Goal: Task Accomplishment & Management: Use online tool/utility

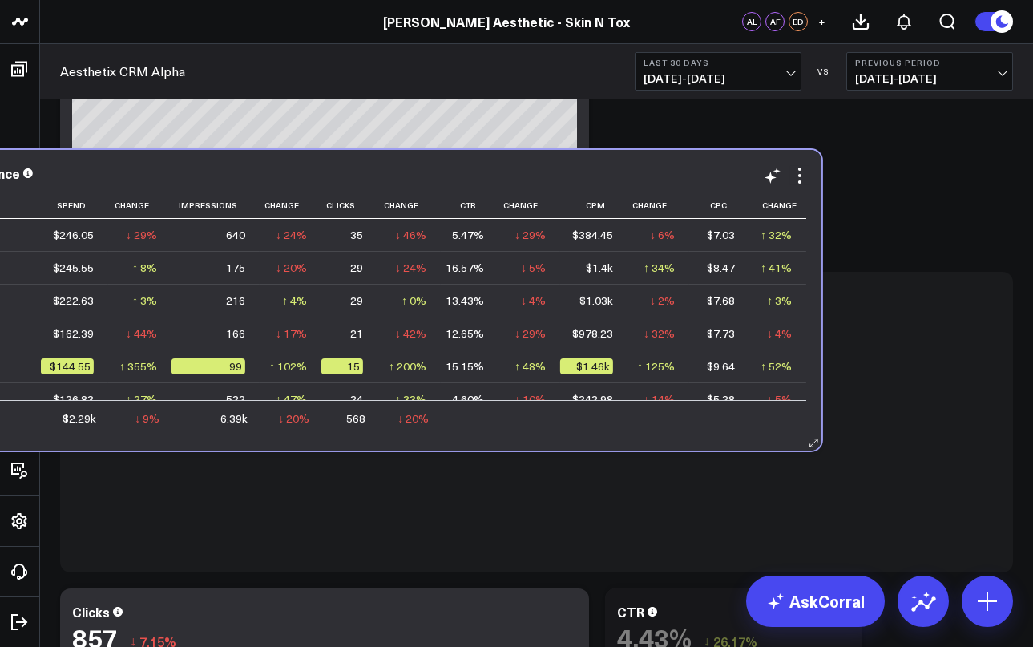
scroll to position [4690, 0]
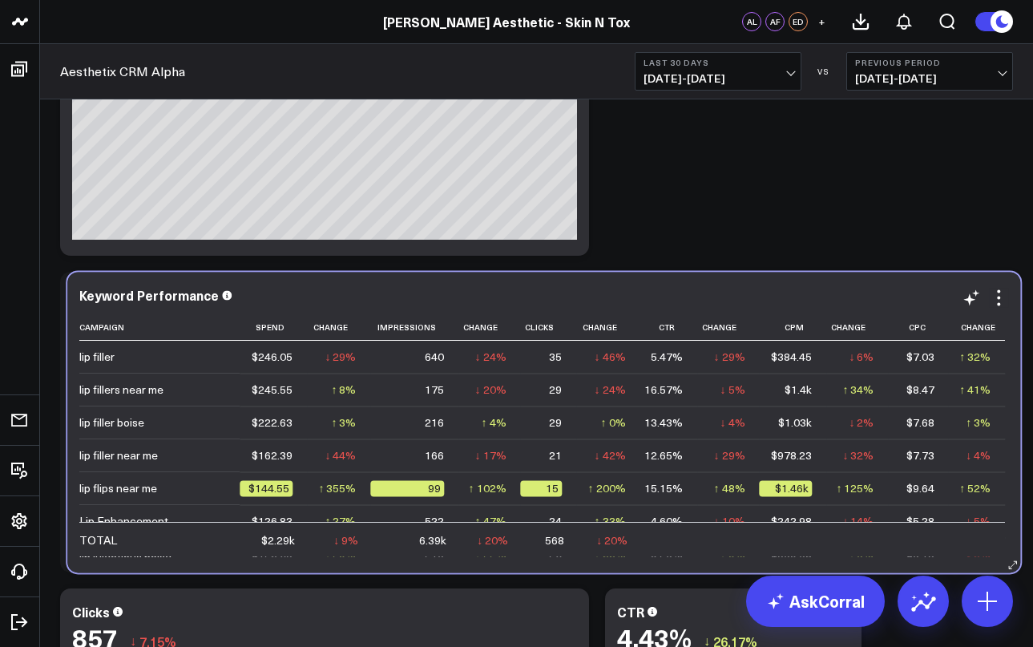
click at [515, 272] on div "Keyword Performance Campaign Spend Change Impressions Change Clicks Change Ctr …" at bounding box center [543, 422] width 953 height 301
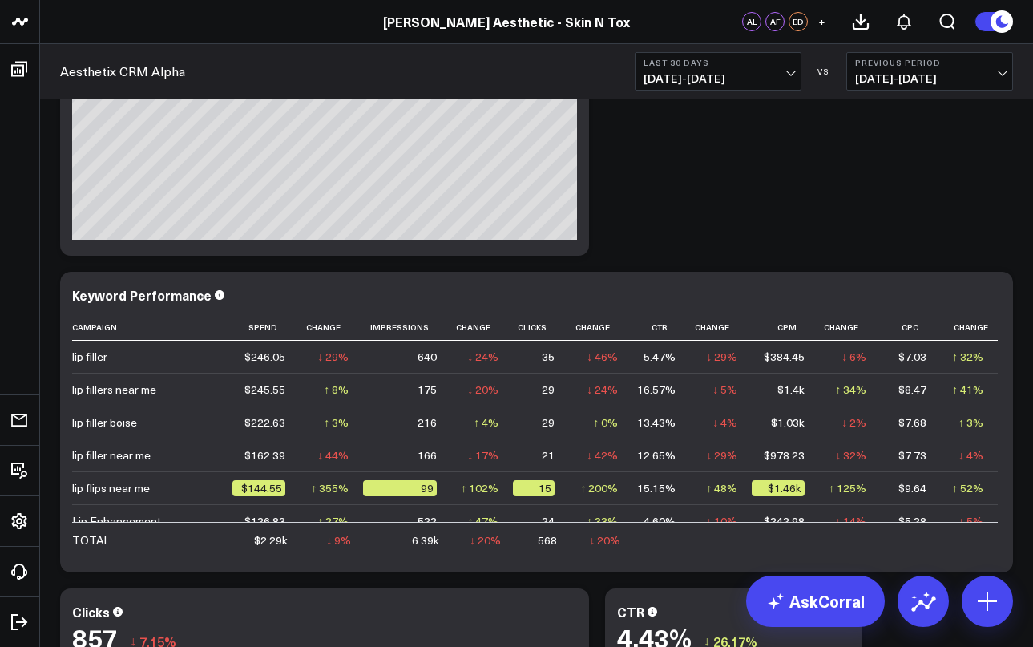
scroll to position [6178, 0]
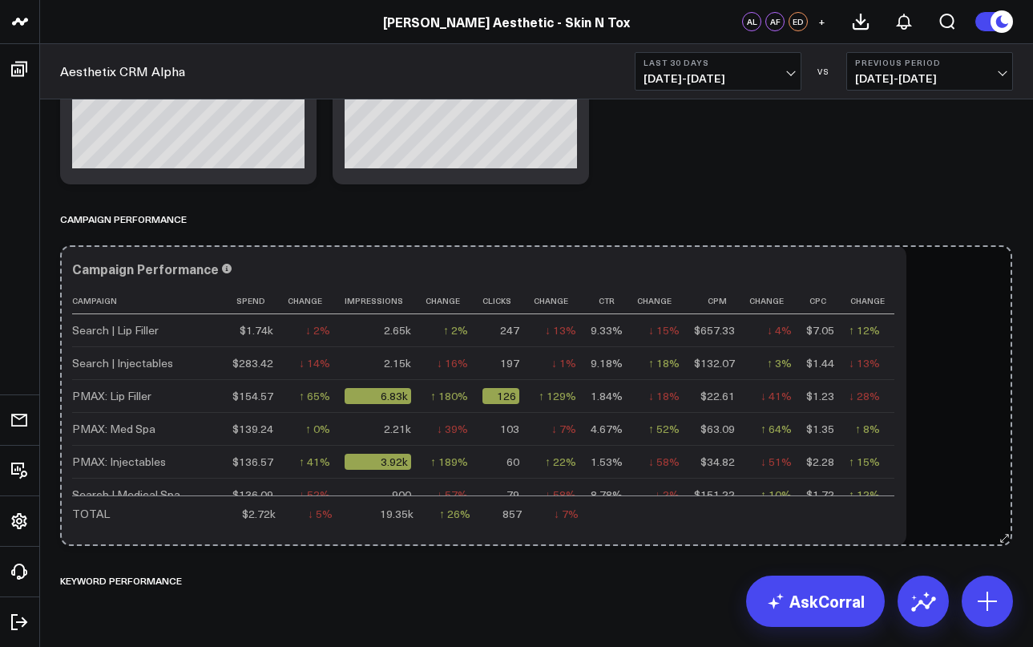
drag, startPoint x: 895, startPoint y: 539, endPoint x: 1005, endPoint y: 523, distance: 111.7
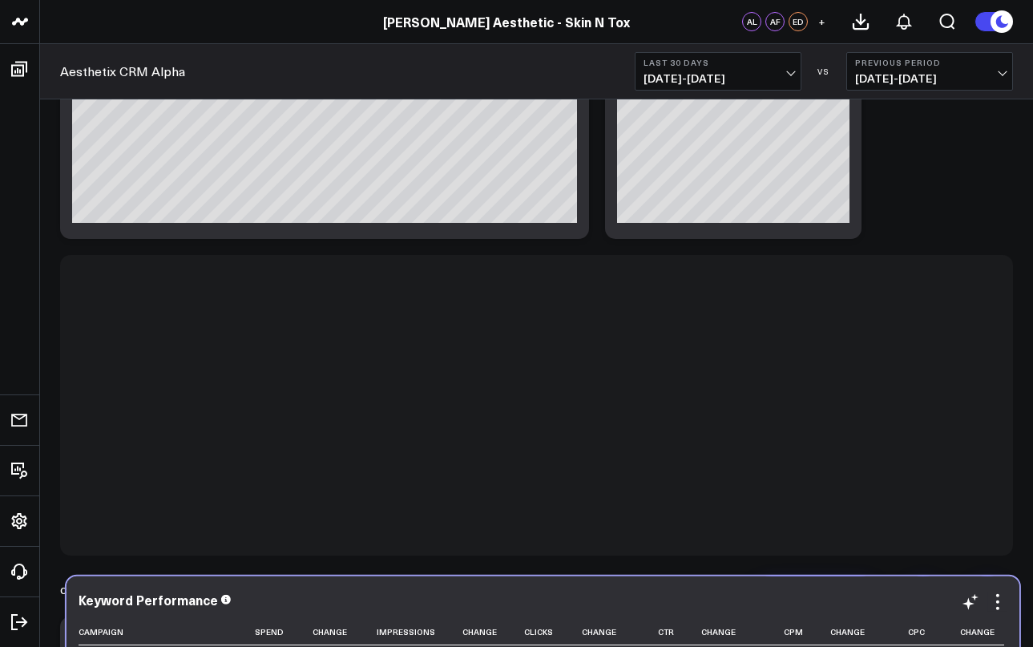
scroll to position [5171, 0]
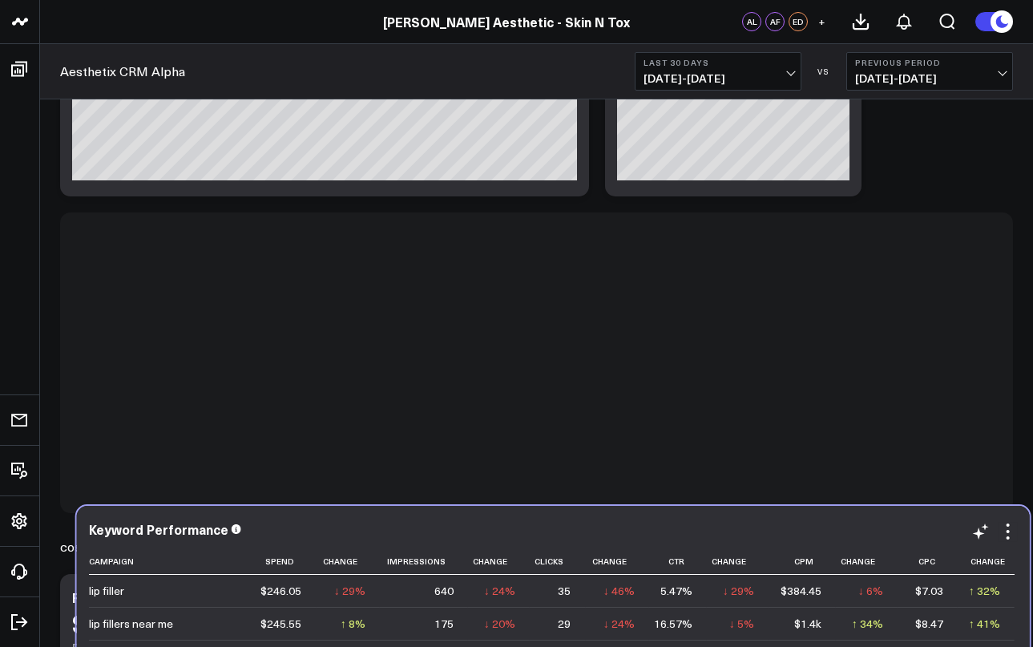
drag, startPoint x: 340, startPoint y: 230, endPoint x: 355, endPoint y: 517, distance: 287.4
click at [355, 517] on div "Keyword Performance Campaign Spend Change Impressions Change Clicks Change Ctr …" at bounding box center [553, 656] width 953 height 301
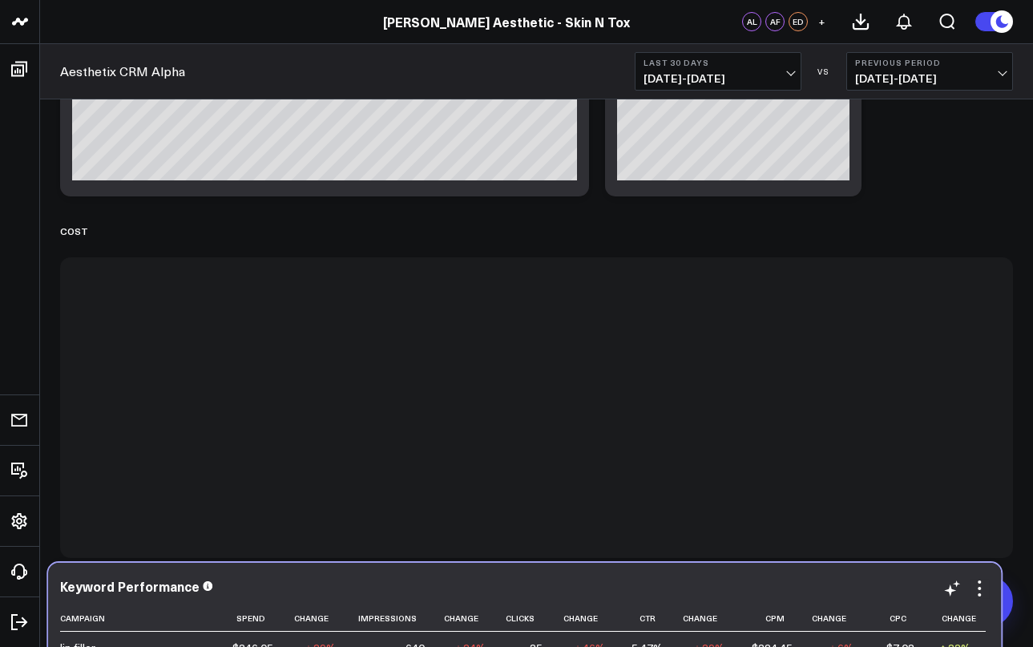
scroll to position [5176, 0]
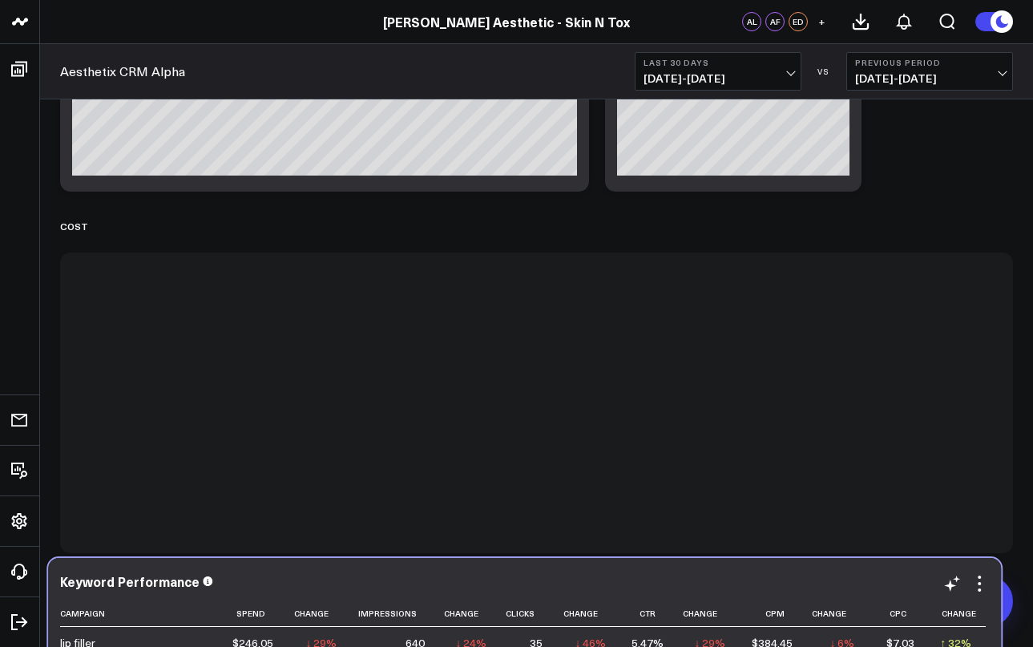
click at [370, 582] on div "Keyword Performance" at bounding box center [524, 581] width 929 height 14
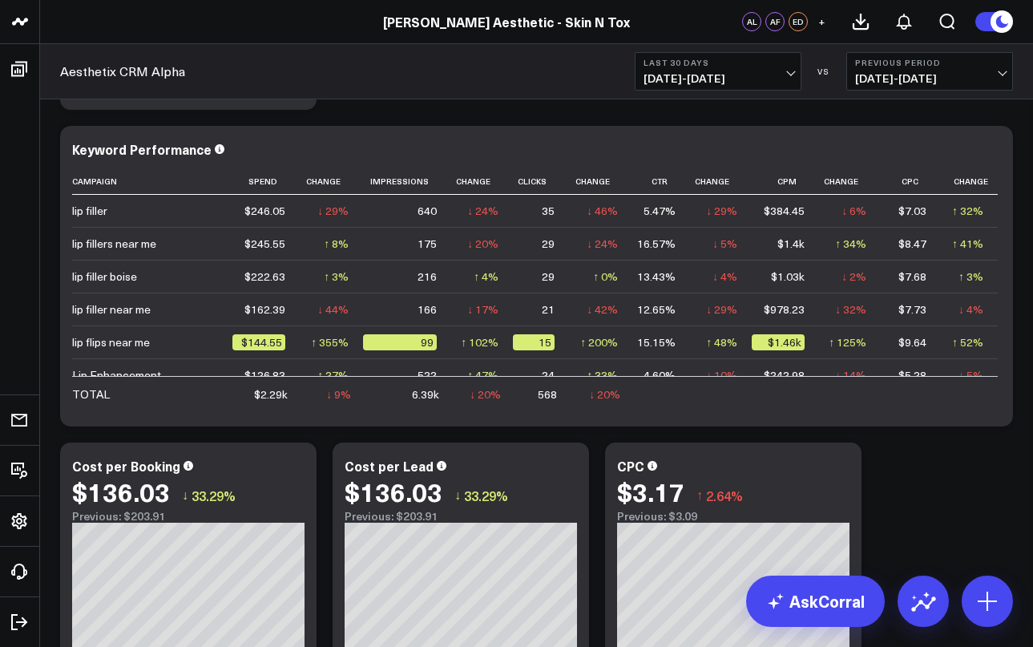
scroll to position [5623, 0]
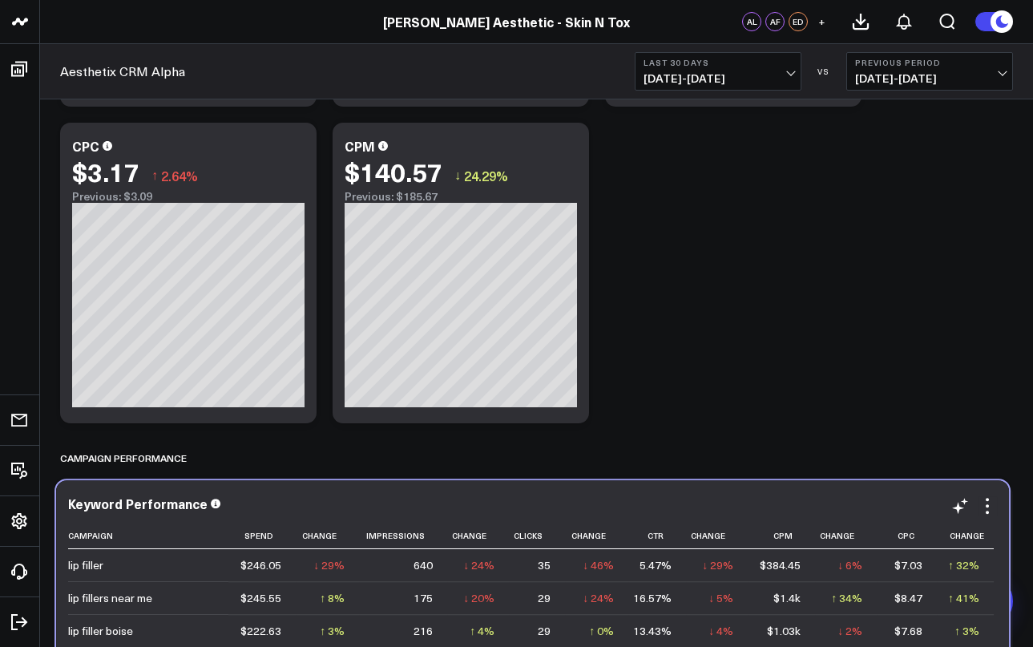
drag, startPoint x: 446, startPoint y: 139, endPoint x: 442, endPoint y: 497, distance: 357.5
click at [442, 497] on div "Keyword Performance" at bounding box center [532, 503] width 929 height 14
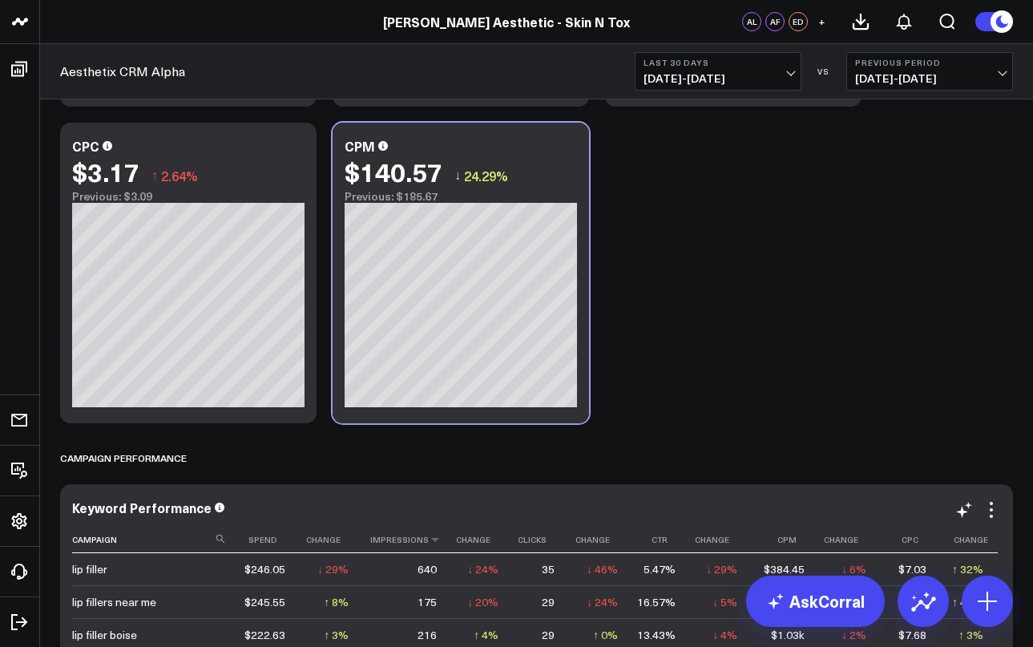
scroll to position [5988, 0]
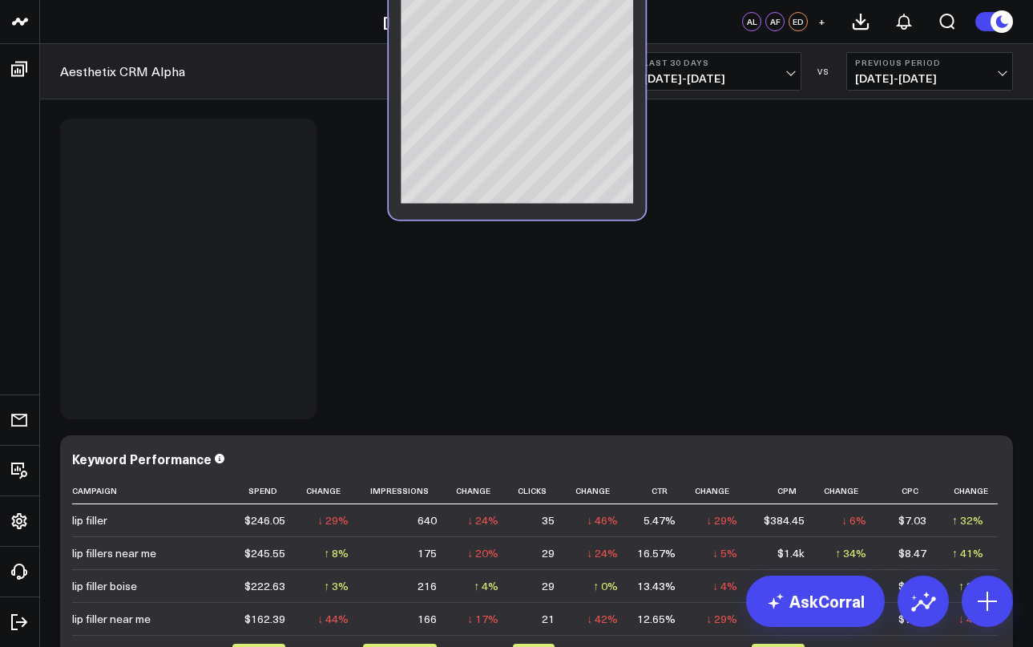
drag, startPoint x: 441, startPoint y: 145, endPoint x: 502, endPoint y: 299, distance: 165.5
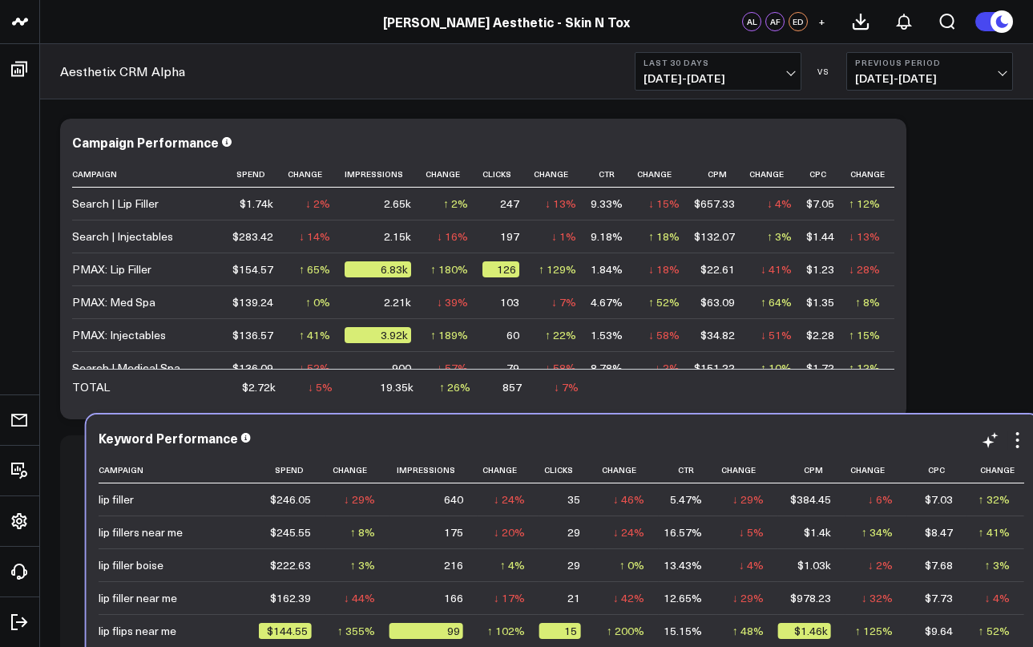
drag, startPoint x: 449, startPoint y: 145, endPoint x: 475, endPoint y: 437, distance: 292.9
click at [475, 437] on div "Keyword Performance" at bounding box center [563, 437] width 929 height 14
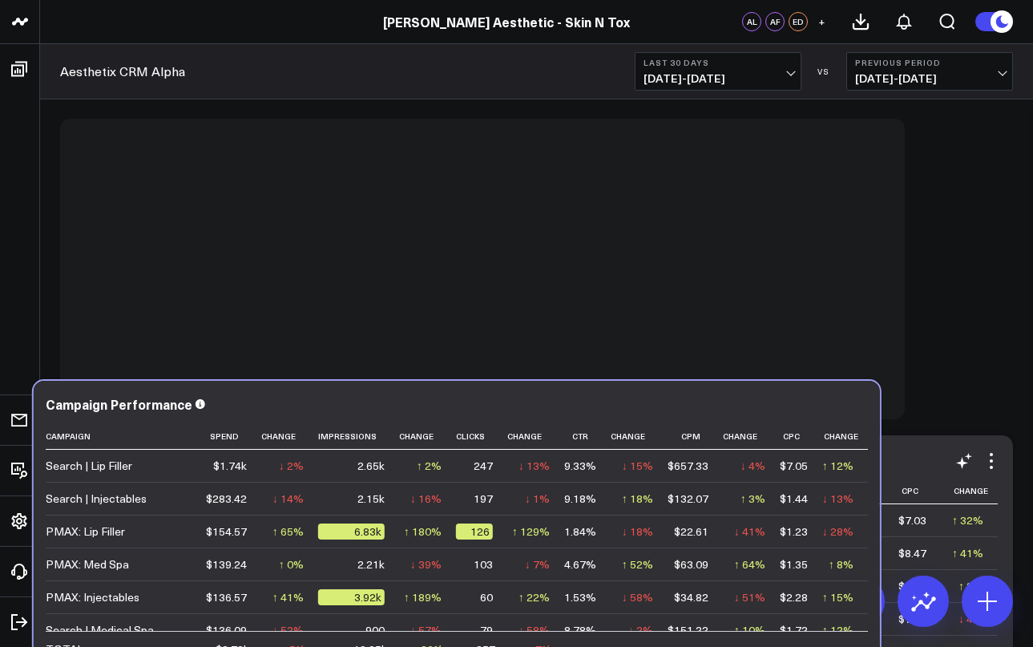
scroll to position [6226, 0]
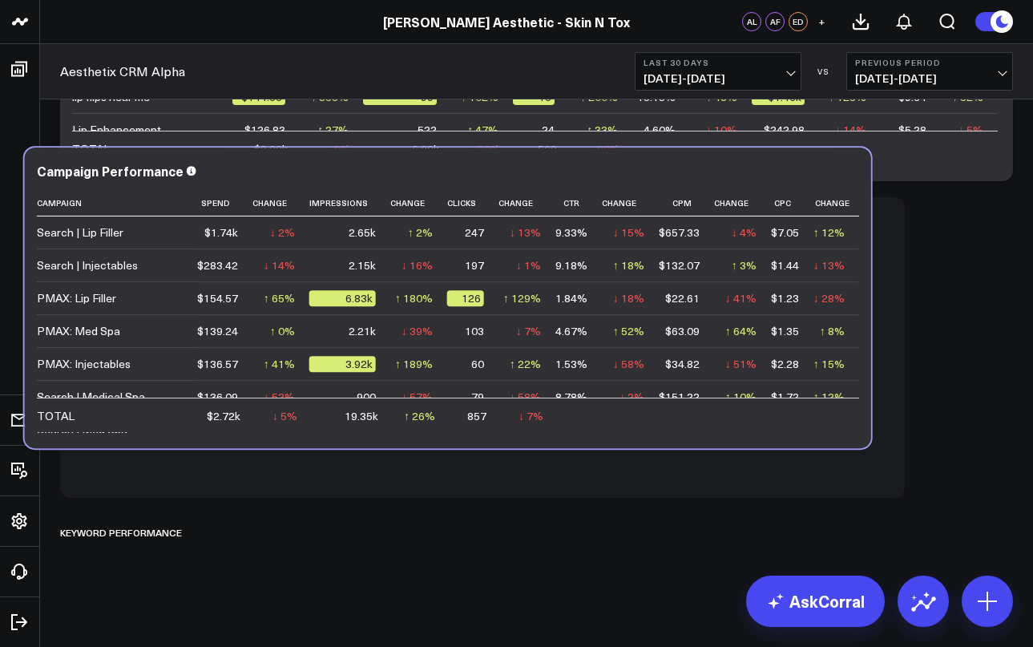
drag, startPoint x: 406, startPoint y: 406, endPoint x: 384, endPoint y: 482, distance: 78.4
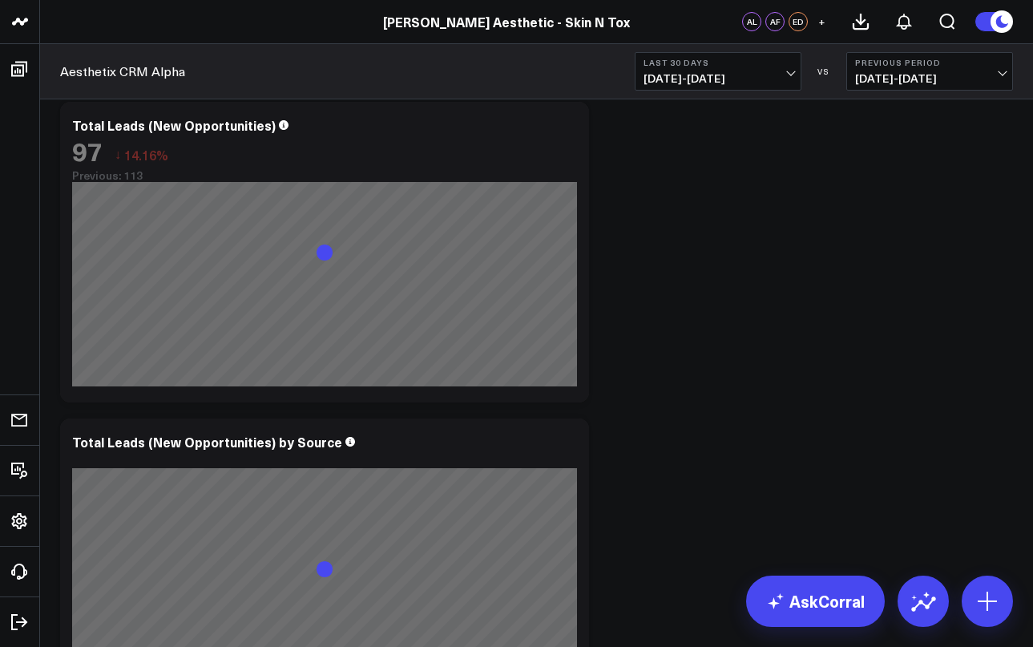
scroll to position [0, 0]
